Goal: Navigation & Orientation: Understand site structure

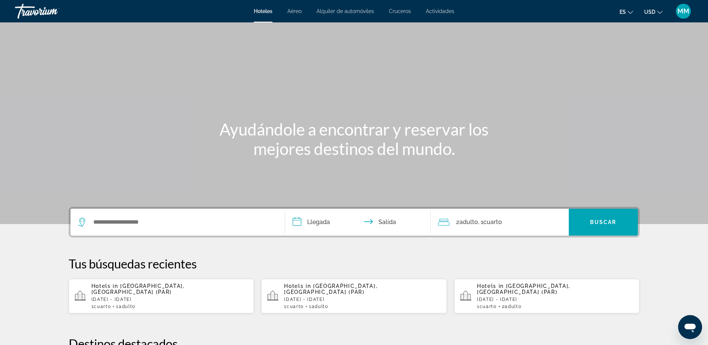
click at [296, 12] on span "Aéreo" at bounding box center [294, 11] width 14 height 6
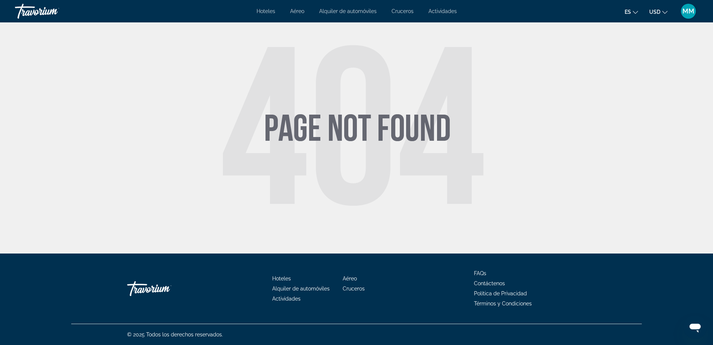
click at [265, 10] on span "Hoteles" at bounding box center [266, 11] width 19 height 6
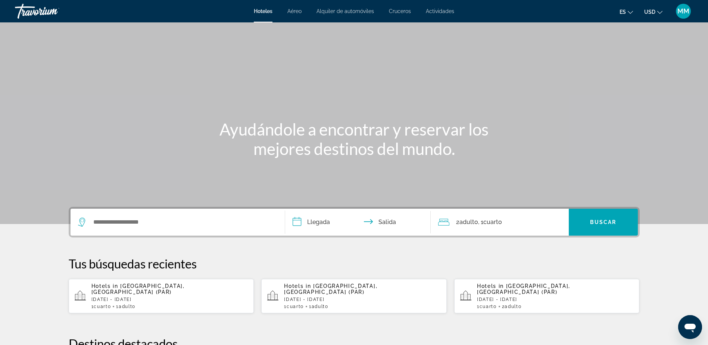
click at [291, 11] on span "Aéreo" at bounding box center [294, 11] width 14 height 6
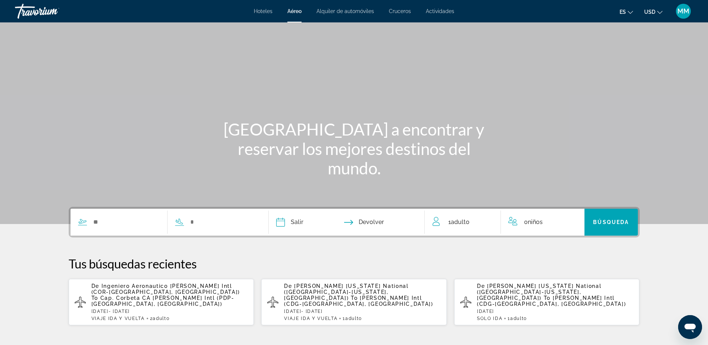
click at [334, 13] on span "Alquiler de automóviles" at bounding box center [344, 11] width 57 height 6
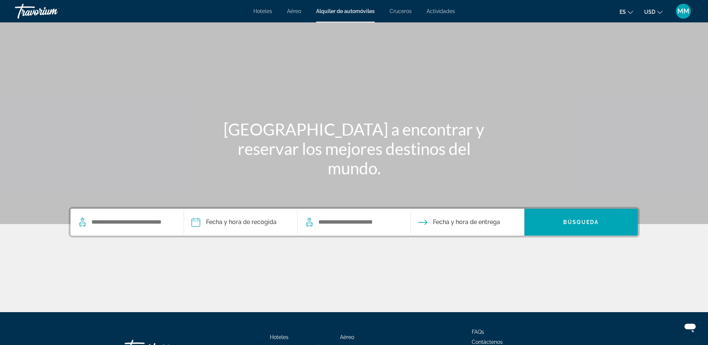
click at [402, 12] on span "Cruceros" at bounding box center [400, 11] width 22 height 6
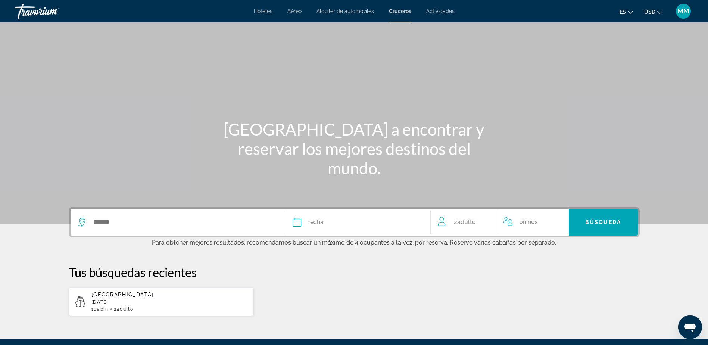
click at [443, 13] on span "Actividades" at bounding box center [440, 11] width 28 height 6
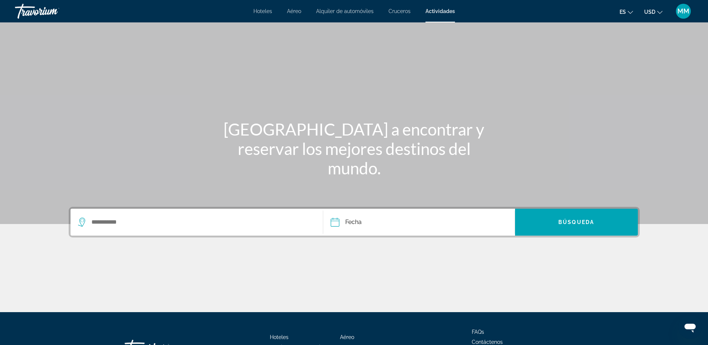
click at [627, 11] on button "es English Español Français Italiano Português русский" at bounding box center [625, 11] width 13 height 11
click at [615, 37] on button "Español" at bounding box center [610, 40] width 33 height 10
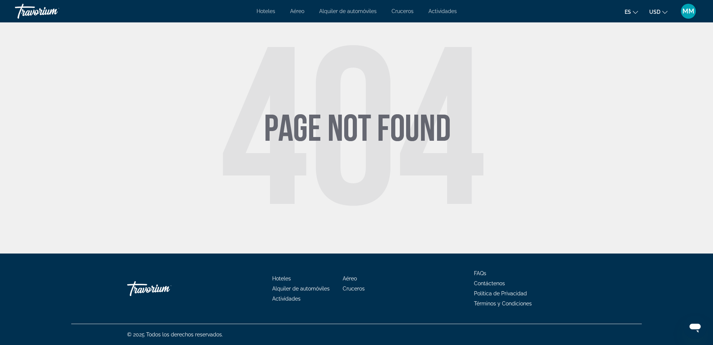
click at [488, 301] on span "Términos y Condiciones" at bounding box center [503, 303] width 58 height 6
click at [480, 294] on span "Política de Privacidad" at bounding box center [500, 293] width 53 height 6
click at [482, 283] on span "Contáctenos" at bounding box center [489, 283] width 31 height 6
click at [480, 273] on span "FAQs" at bounding box center [480, 273] width 12 height 6
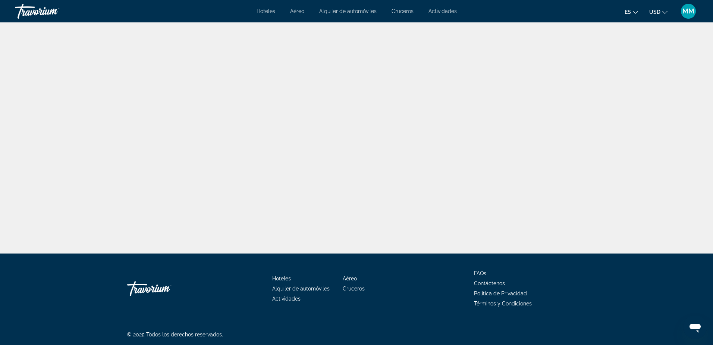
click at [357, 288] on span "Cruceros" at bounding box center [354, 288] width 22 height 6
click at [354, 278] on span "Aéreo" at bounding box center [350, 278] width 14 height 6
click at [284, 297] on span "Actividades" at bounding box center [286, 298] width 28 height 6
click at [280, 290] on span "Alquiler de automóviles" at bounding box center [300, 288] width 57 height 6
click at [283, 281] on span "Hoteles" at bounding box center [281, 278] width 19 height 6
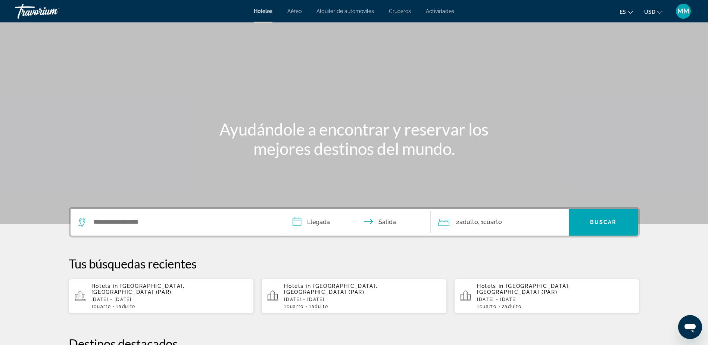
click at [294, 12] on span "Aéreo" at bounding box center [294, 11] width 14 height 6
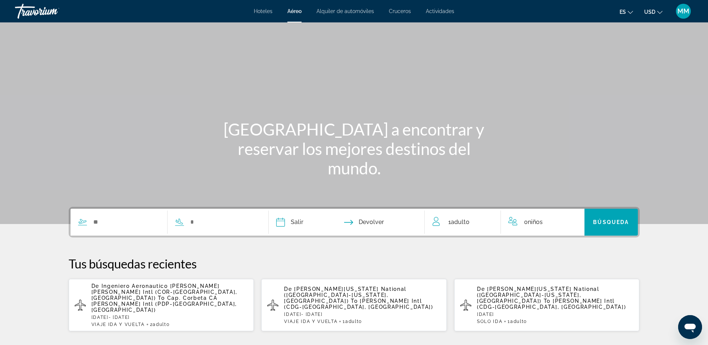
click at [334, 10] on span "Alquiler de automóviles" at bounding box center [344, 11] width 57 height 6
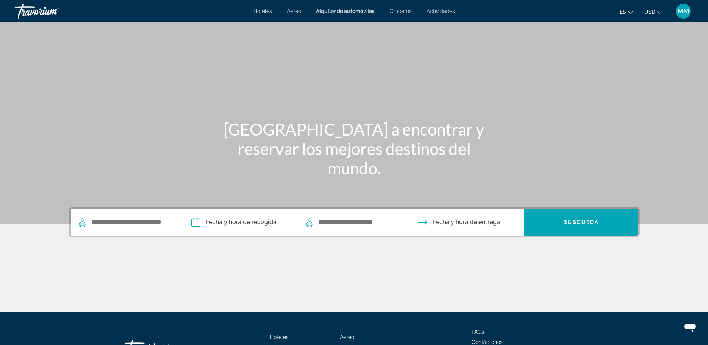
click at [400, 14] on span "Cruceros" at bounding box center [400, 11] width 22 height 6
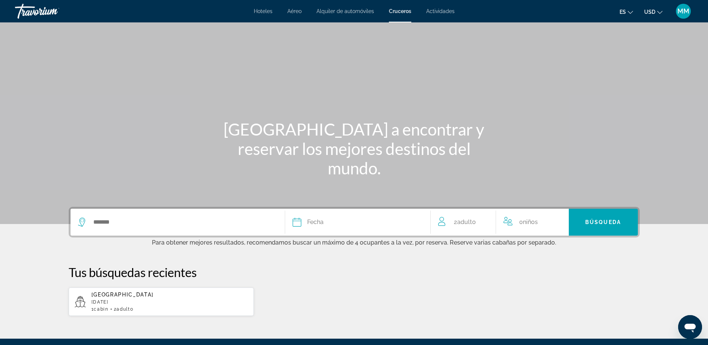
click at [434, 12] on span "Actividades" at bounding box center [440, 11] width 28 height 6
